Goal: Communication & Community: Answer question/provide support

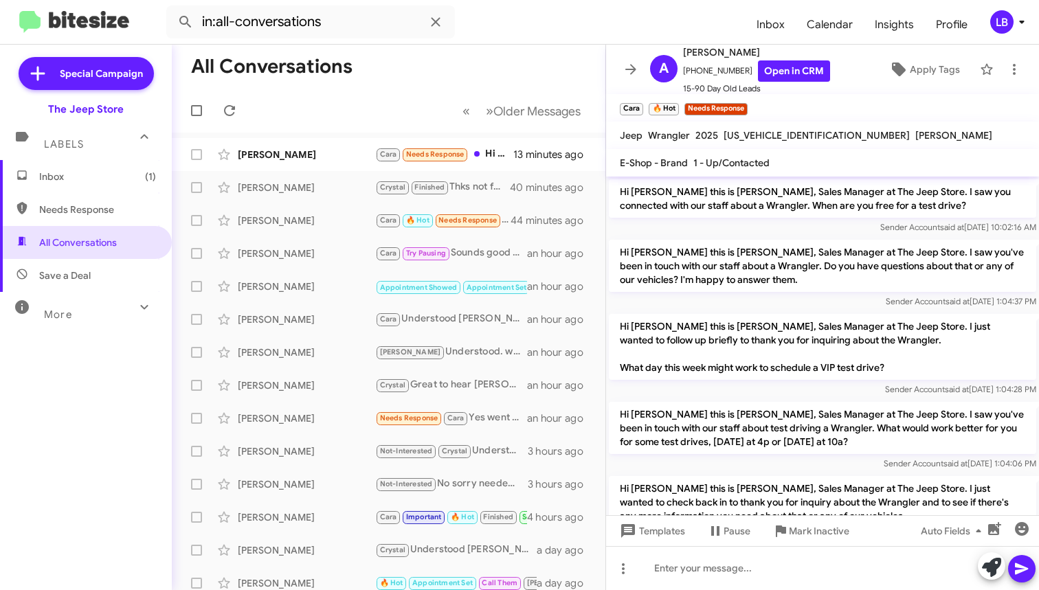
scroll to position [234, 0]
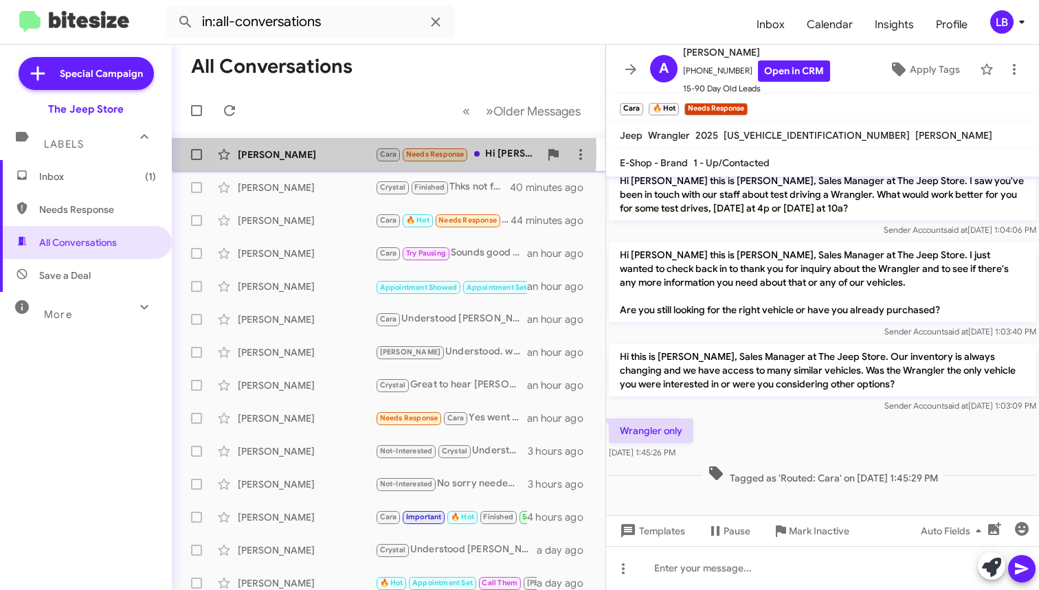
click at [315, 152] on div "[PERSON_NAME]" at bounding box center [306, 155] width 137 height 14
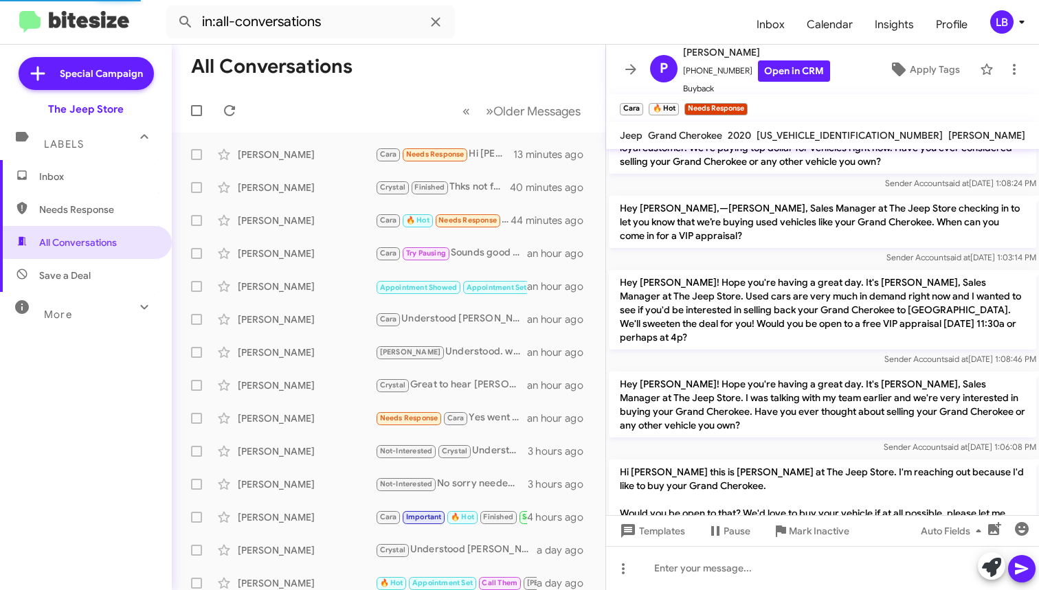
scroll to position [366, 0]
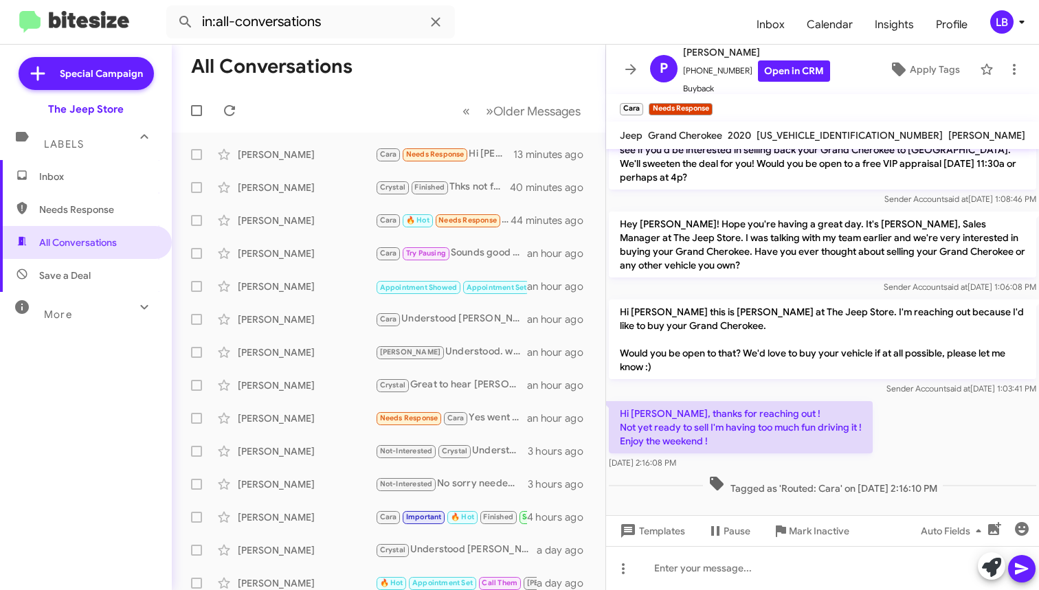
click at [818, 329] on p "Hi [PERSON_NAME] this is [PERSON_NAME] at The Jeep Store. I'm reaching out beca…" at bounding box center [822, 340] width 427 height 80
drag, startPoint x: 740, startPoint y: 72, endPoint x: 691, endPoint y: 74, distance: 48.8
click at [691, 74] on span "[PHONE_NUMBER] Open in CRM" at bounding box center [756, 70] width 147 height 21
copy span "9177334225"
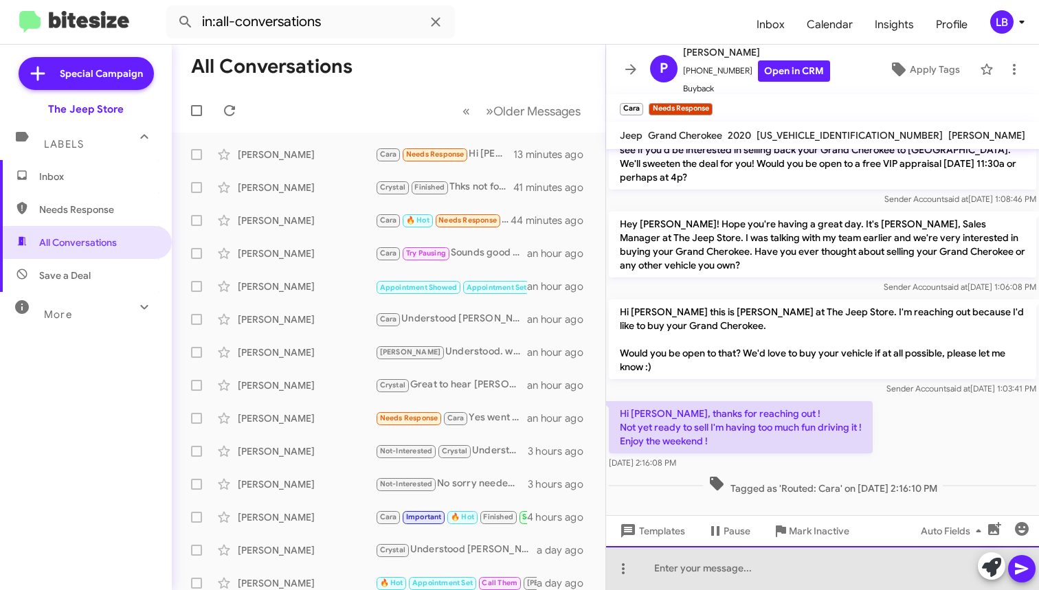
click at [804, 572] on div at bounding box center [822, 568] width 433 height 44
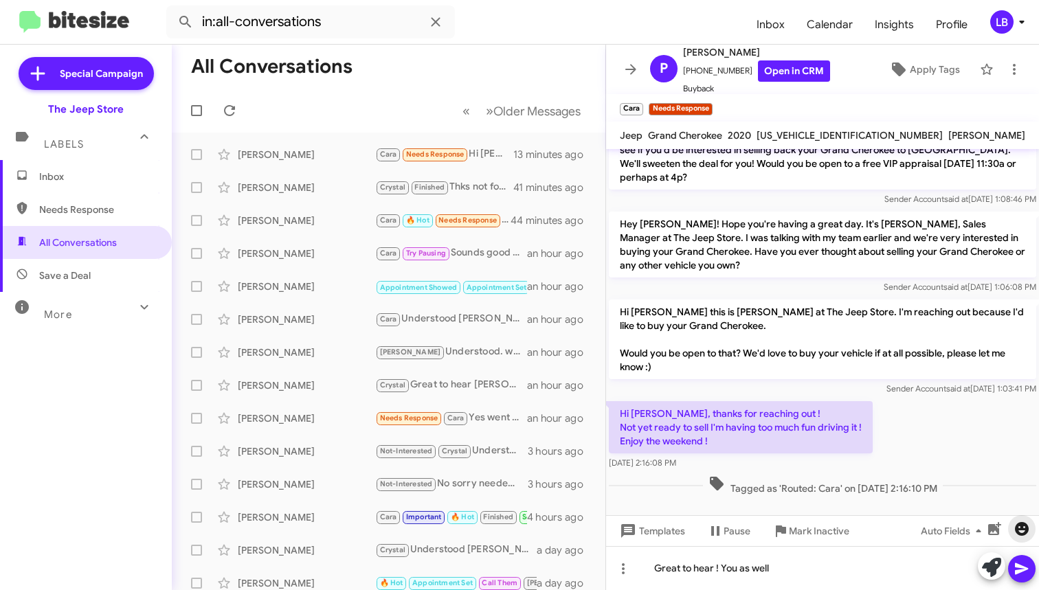
click at [1022, 530] on icon "button" at bounding box center [1022, 529] width 14 height 14
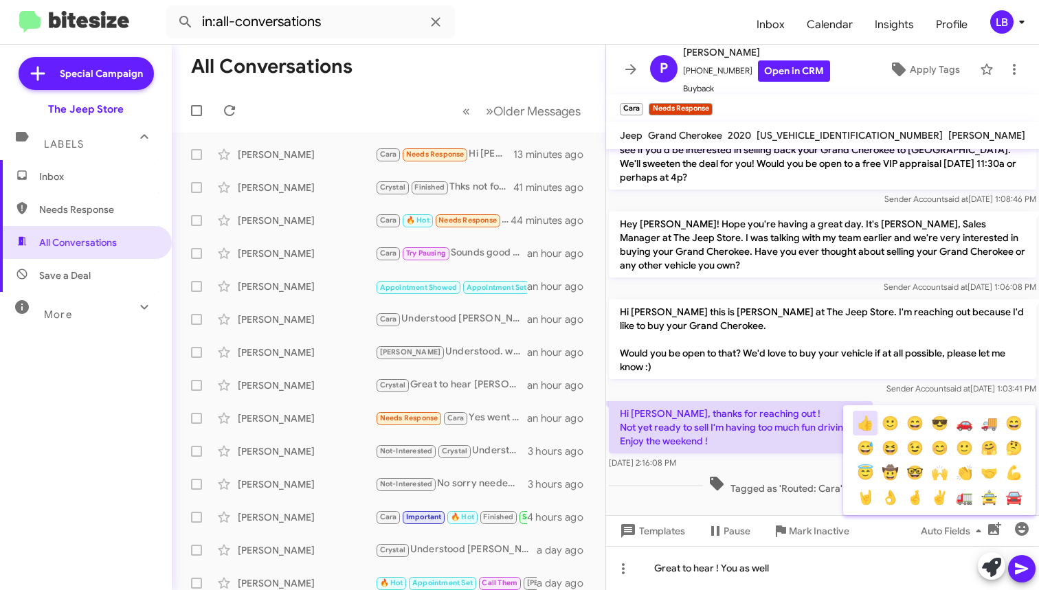
click at [866, 421] on button "👍" at bounding box center [865, 423] width 25 height 25
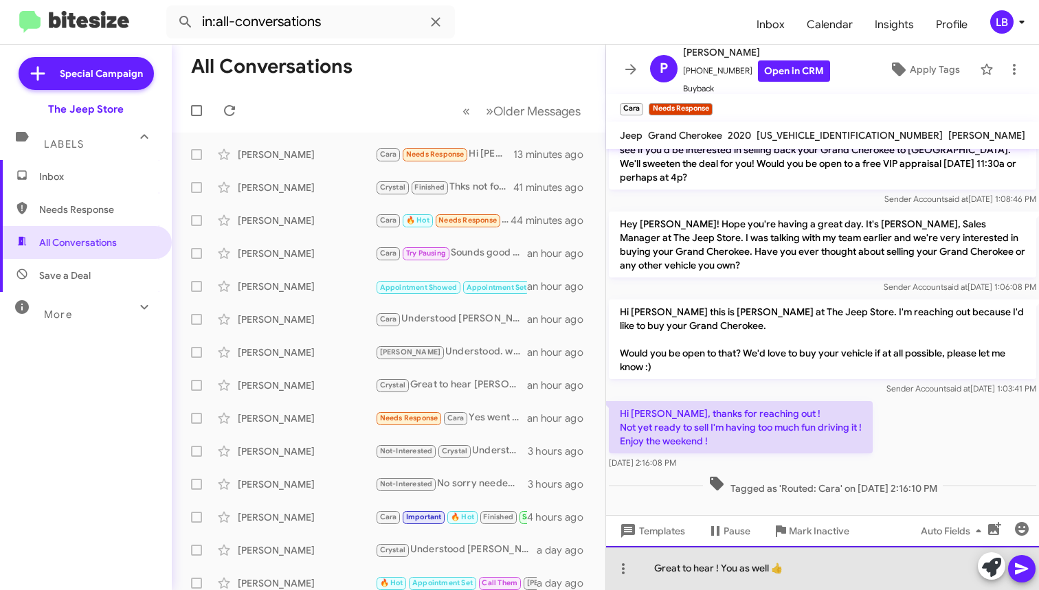
drag, startPoint x: 654, startPoint y: 567, endPoint x: 713, endPoint y: 457, distance: 125.2
click at [654, 567] on div "Great to hear ! You as well 👍" at bounding box center [822, 568] width 433 height 44
click at [712, 571] on div "Great to hear ! You as well 👍" at bounding box center [822, 568] width 433 height 44
click at [865, 581] on div "Great to hear ! You as well 👍" at bounding box center [822, 568] width 433 height 44
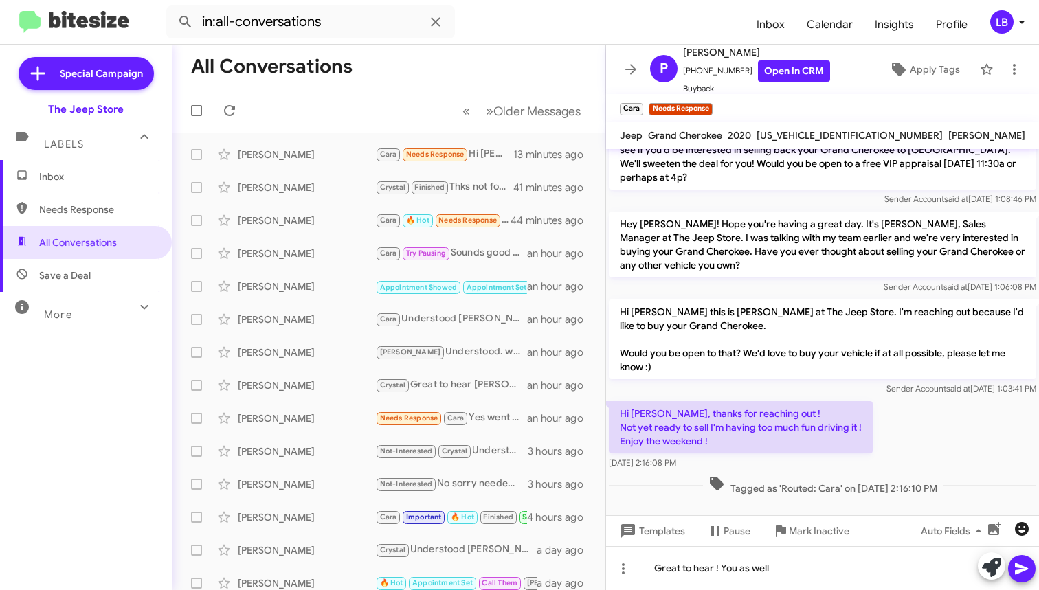
click at [1026, 530] on icon "button" at bounding box center [1022, 529] width 14 height 14
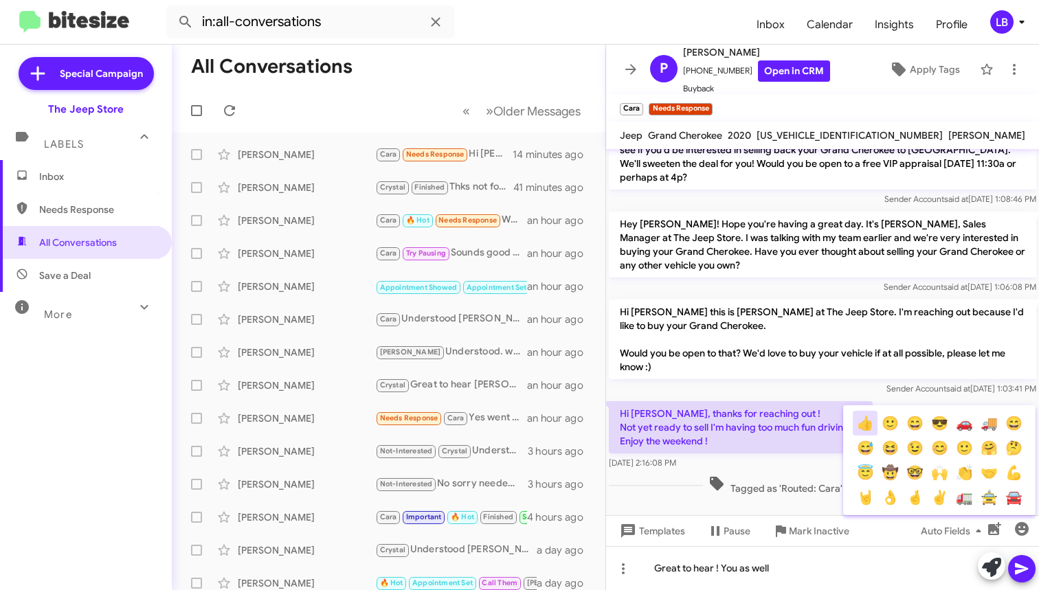
click at [863, 426] on button "👍" at bounding box center [865, 423] width 25 height 25
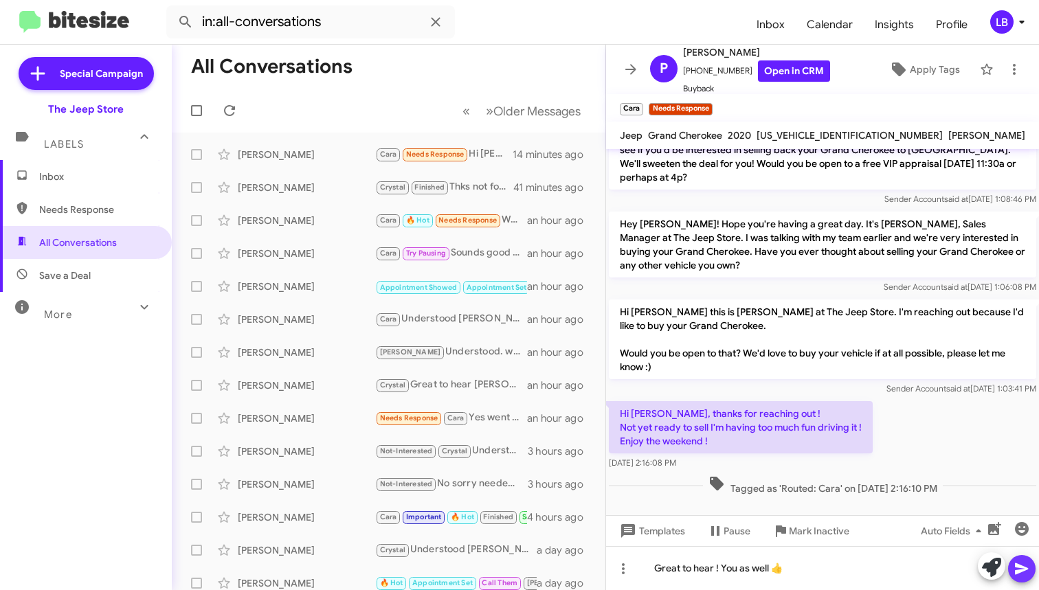
click at [1019, 565] on icon at bounding box center [1021, 570] width 13 height 12
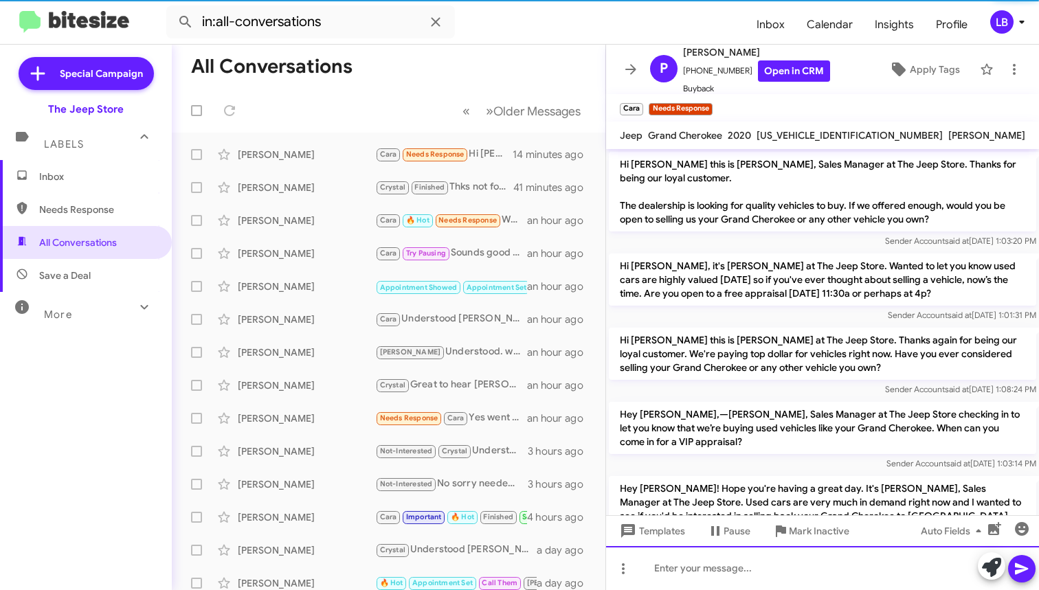
scroll to position [416, 0]
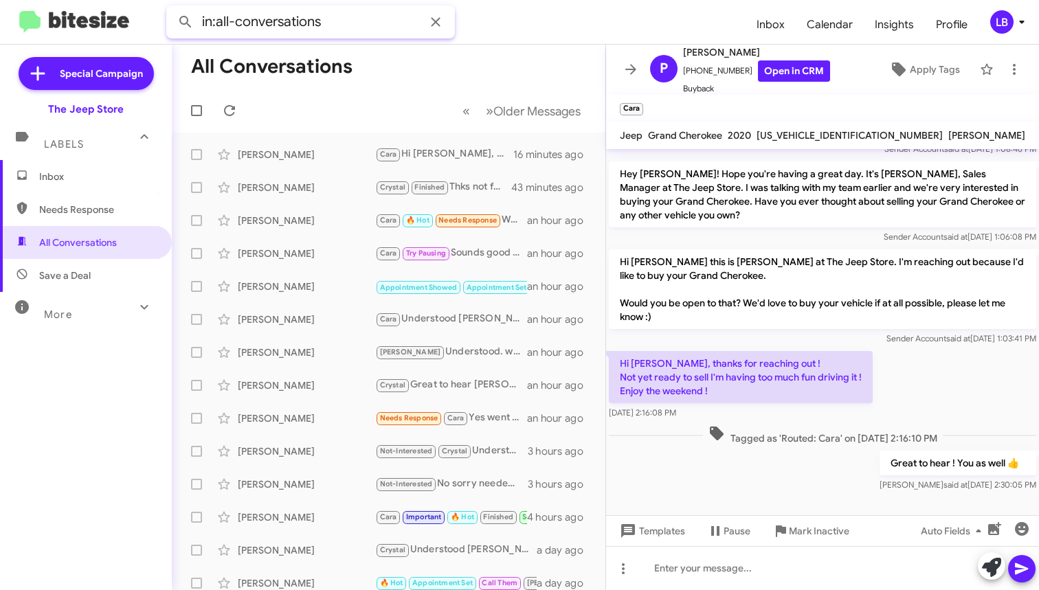
click at [355, 20] on input "in:all-conversations" at bounding box center [310, 21] width 289 height 33
drag, startPoint x: 358, startPoint y: 19, endPoint x: 179, endPoint y: -11, distance: 181.2
click at [179, 0] on html "in:all-conversations Inbox Calendar Insights Profile LB Special Campaign The Je…" at bounding box center [519, 295] width 1039 height 590
click at [186, 22] on button at bounding box center [185, 21] width 27 height 27
type input "7326846359"
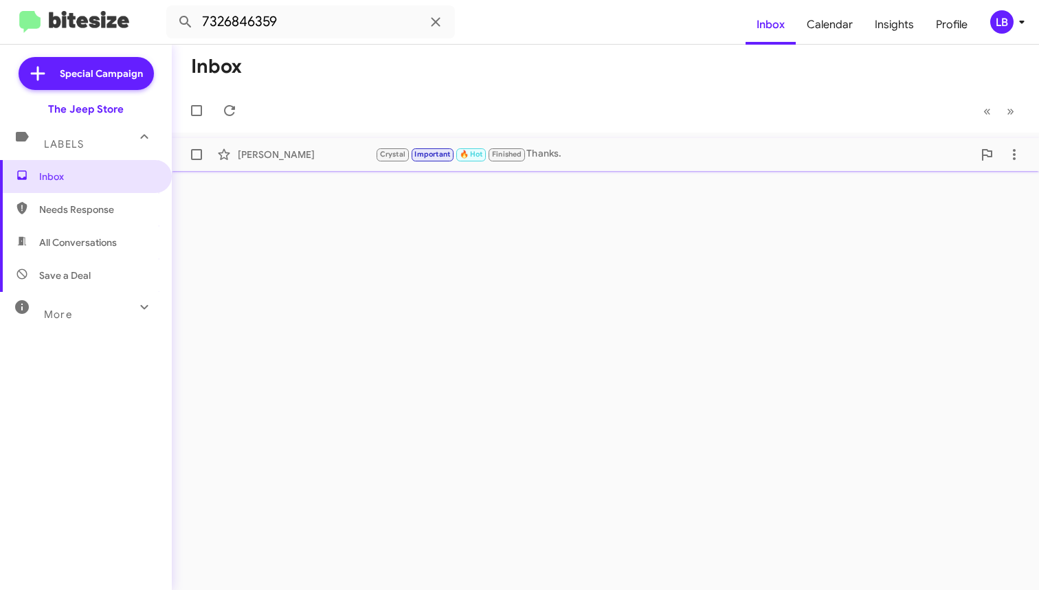
click at [333, 155] on div "[PERSON_NAME]" at bounding box center [306, 155] width 137 height 14
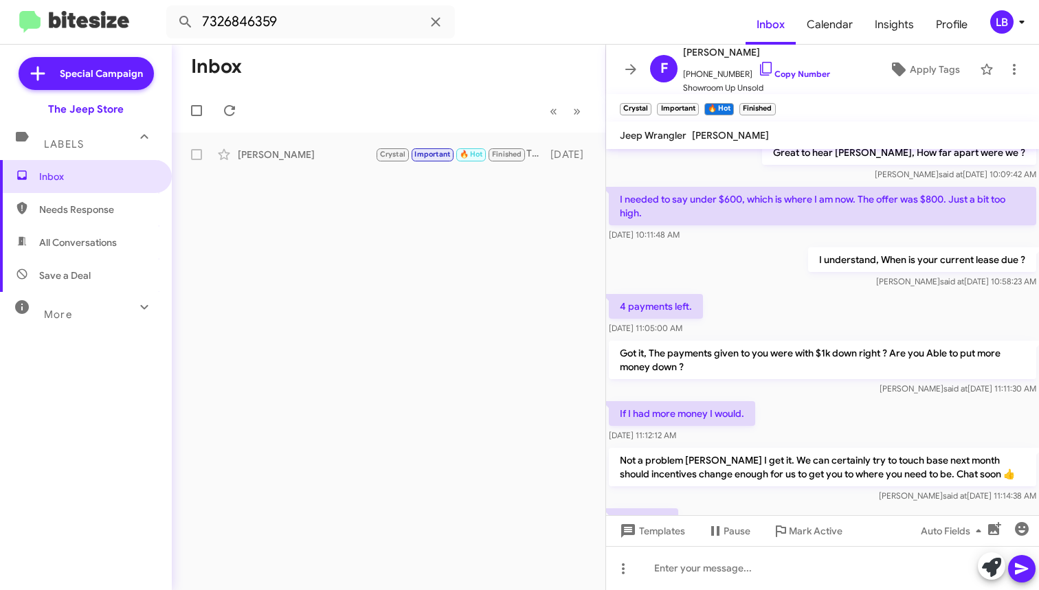
scroll to position [280, 0]
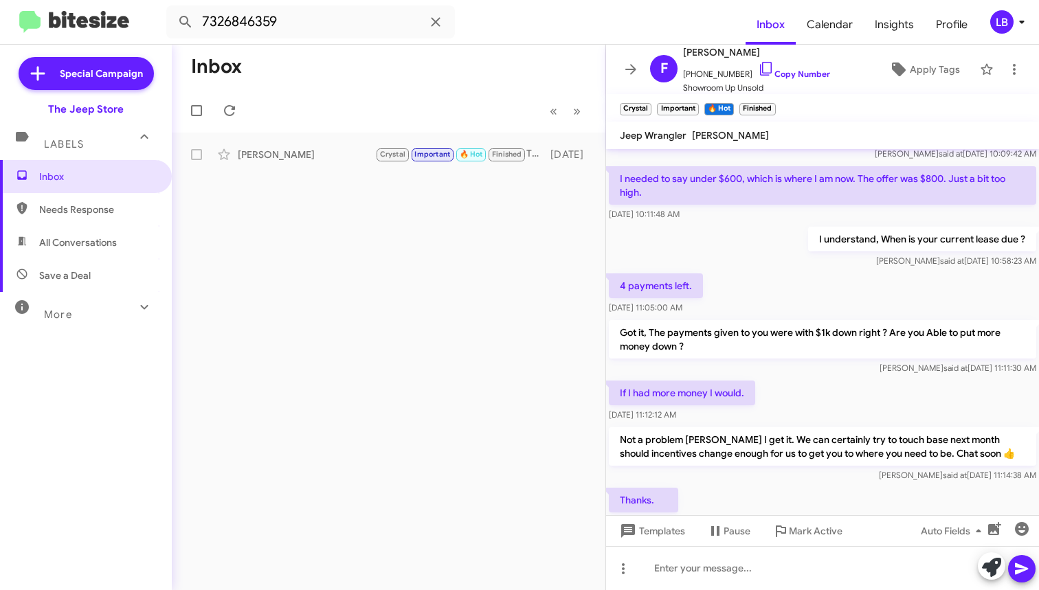
click at [770, 244] on div "I understand, When is your current lease due ? [PERSON_NAME] said at [DATE] 10:…" at bounding box center [822, 247] width 433 height 47
click at [340, 30] on input "7326846359" at bounding box center [310, 21] width 289 height 33
drag, startPoint x: 337, startPoint y: 29, endPoint x: -44, endPoint y: -5, distance: 382.3
click at [0, 0] on html "7326846359 Inbox Calendar Insights Profile LB Special Campaign The Jeep Store L…" at bounding box center [519, 295] width 1039 height 590
click at [186, 22] on button at bounding box center [185, 21] width 27 height 27
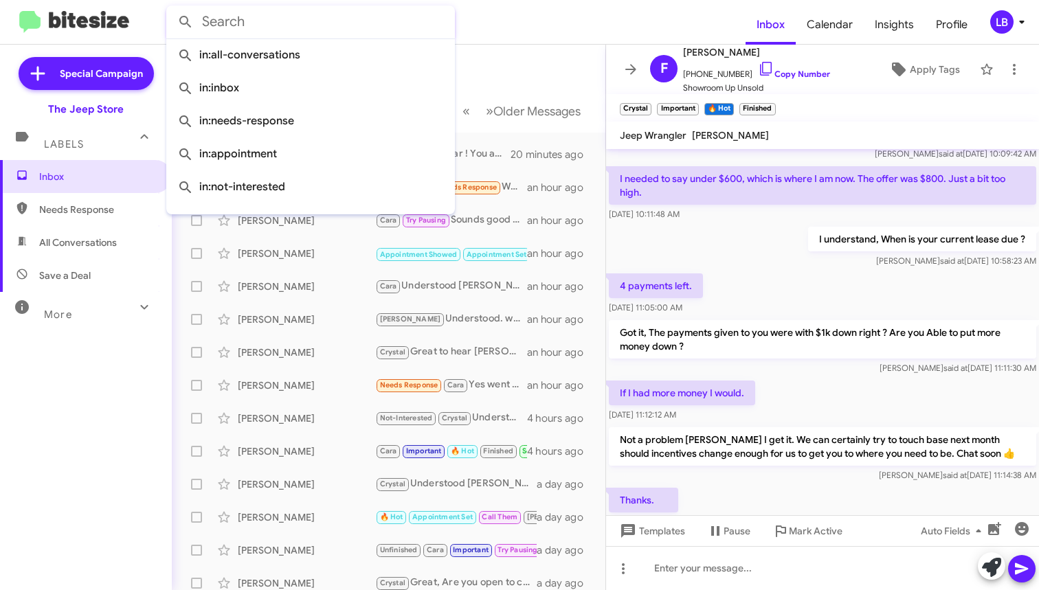
drag, startPoint x: 529, startPoint y: 82, endPoint x: 526, endPoint y: 71, distance: 12.0
click at [529, 82] on mat-toolbar-row "Inbox" at bounding box center [389, 67] width 434 height 44
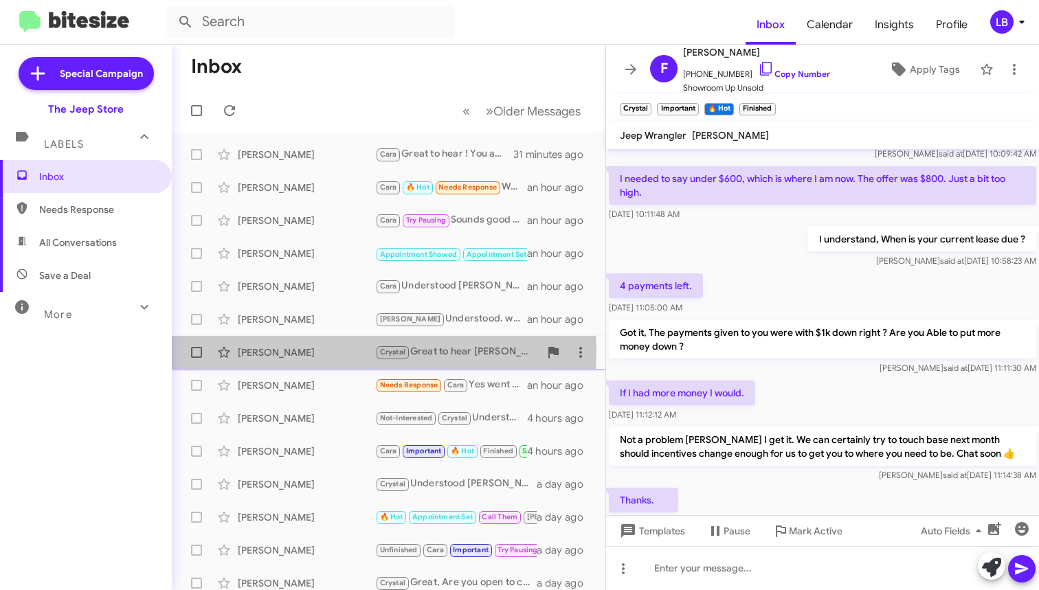
click at [313, 351] on div "[PERSON_NAME]" at bounding box center [306, 353] width 137 height 14
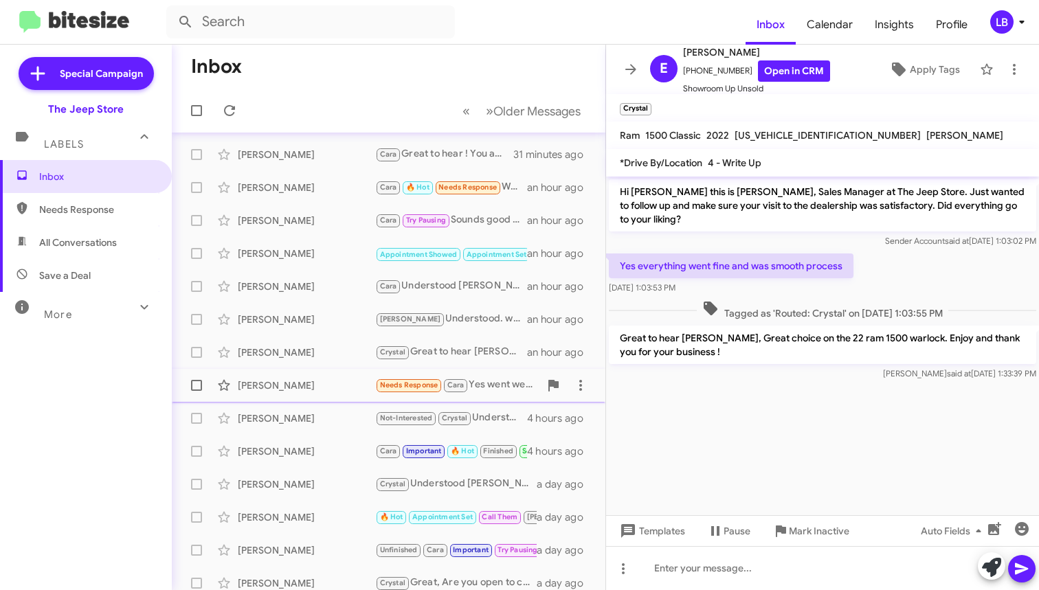
scroll to position [3, 0]
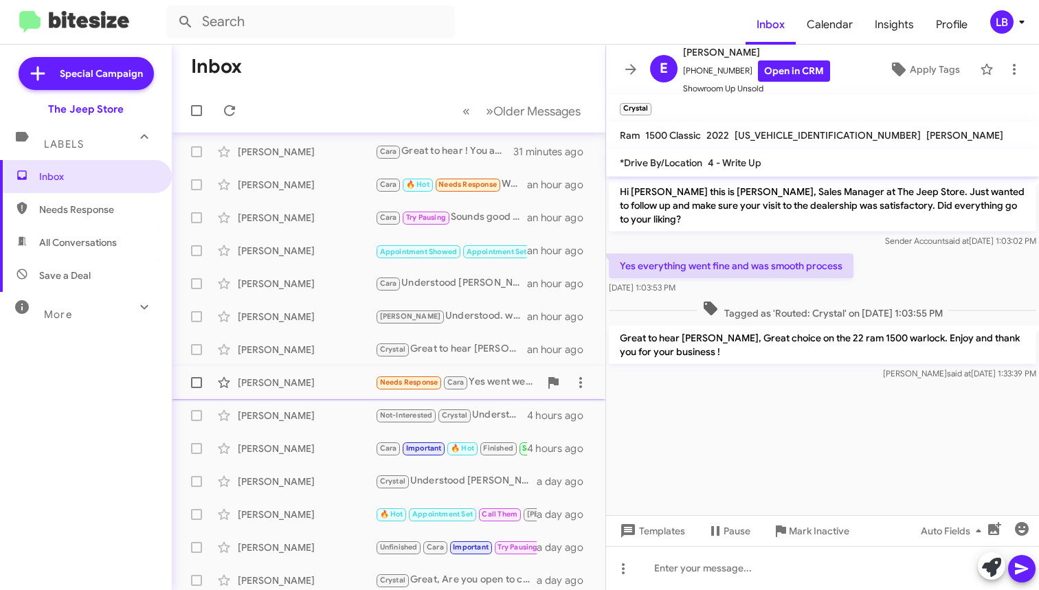
click at [281, 383] on div "[PERSON_NAME]" at bounding box center [306, 383] width 137 height 14
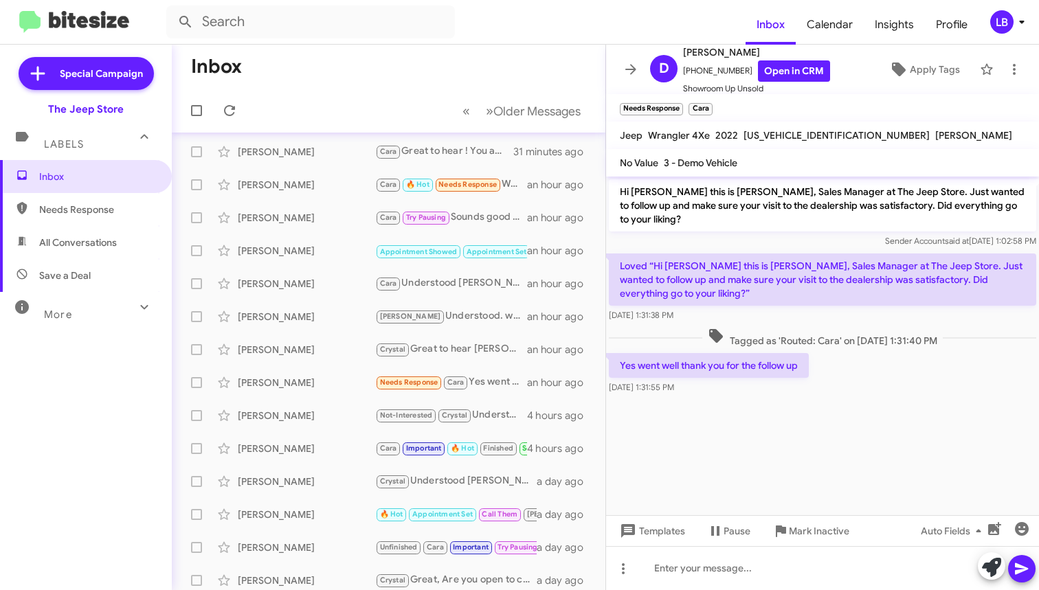
click at [772, 324] on div "Loved “Hi [PERSON_NAME] this is [PERSON_NAME], Sales Manager at The Jeep Store.…" at bounding box center [822, 288] width 433 height 74
drag, startPoint x: 739, startPoint y: 69, endPoint x: 690, endPoint y: 76, distance: 49.2
click at [689, 76] on span "[PHONE_NUMBER] Open in CRM" at bounding box center [756, 70] width 147 height 21
copy span "17322451233"
click at [636, 318] on span "[DATE] 1:31:38 PM" at bounding box center [641, 315] width 65 height 10
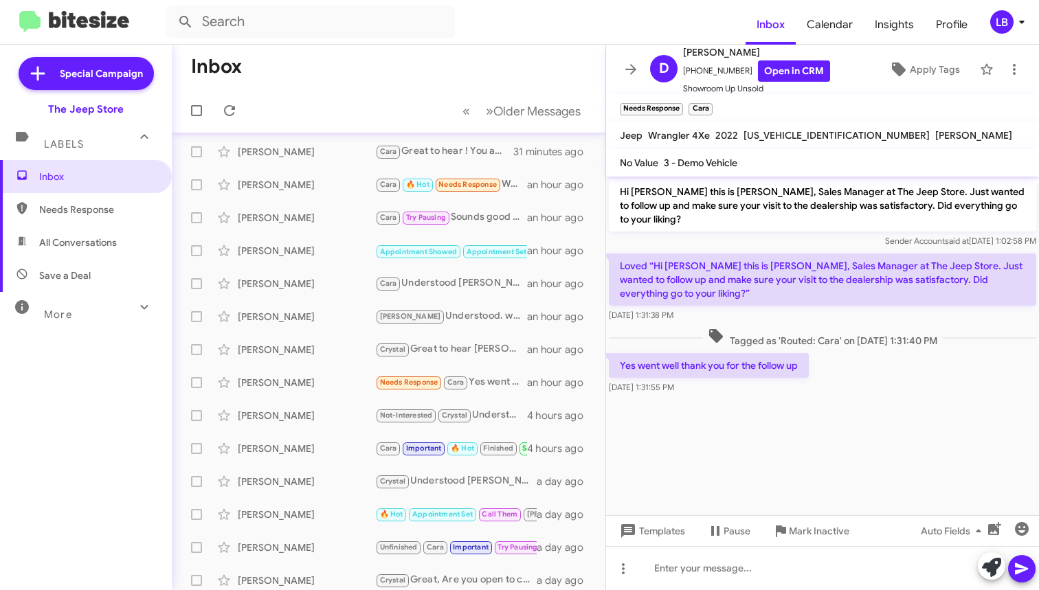
click at [676, 225] on p "Hi [PERSON_NAME] this is [PERSON_NAME], Sales Manager at The Jeep Store. Just w…" at bounding box center [822, 205] width 427 height 52
click at [439, 56] on mat-toolbar-row "Inbox" at bounding box center [389, 67] width 434 height 44
click at [289, 408] on div "[PERSON_NAME] Not-Interested Crystal Understood, should I get another one in at…" at bounding box center [389, 415] width 412 height 27
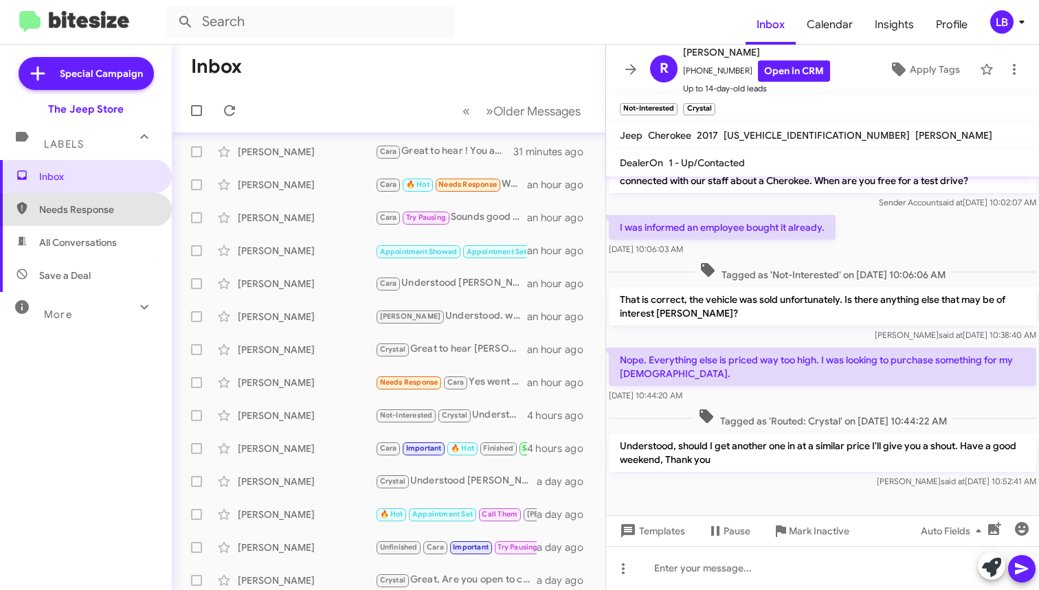
click at [100, 213] on span "Needs Response" at bounding box center [97, 210] width 117 height 14
type input "in:needs-response"
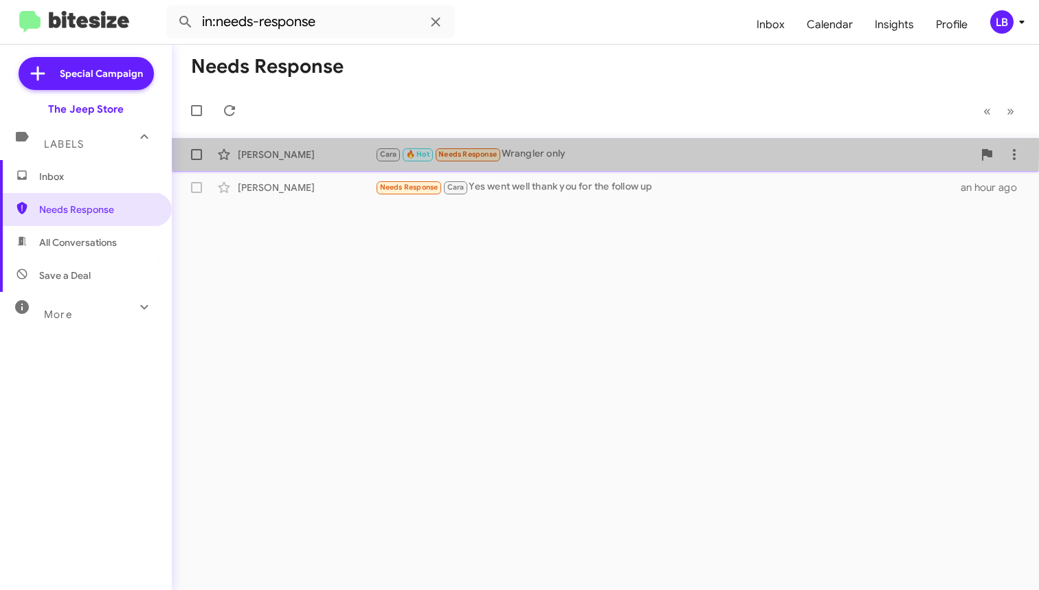
click at [321, 151] on div "[PERSON_NAME]" at bounding box center [306, 155] width 137 height 14
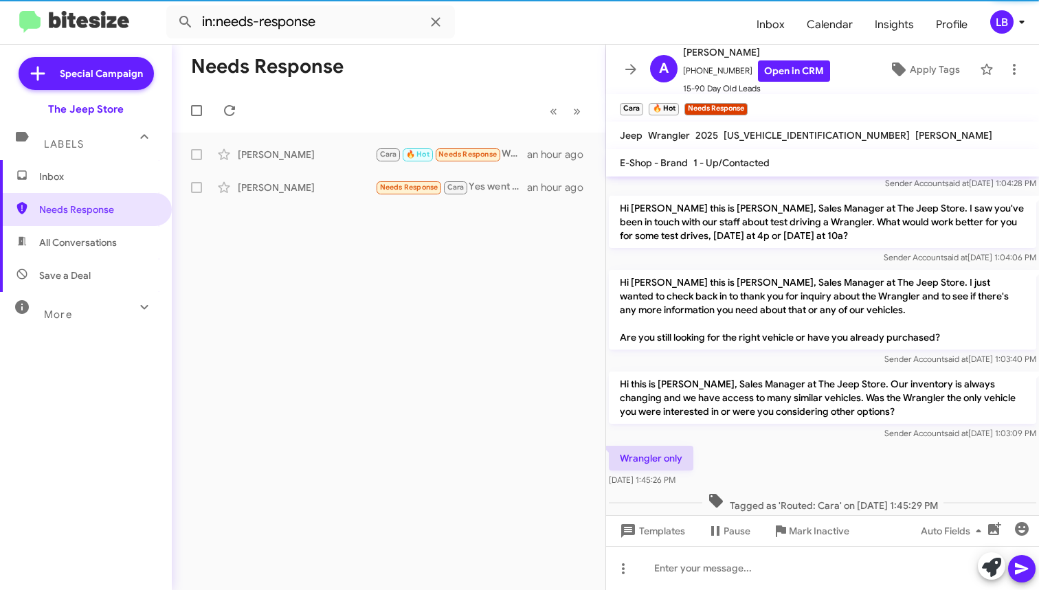
scroll to position [234, 0]
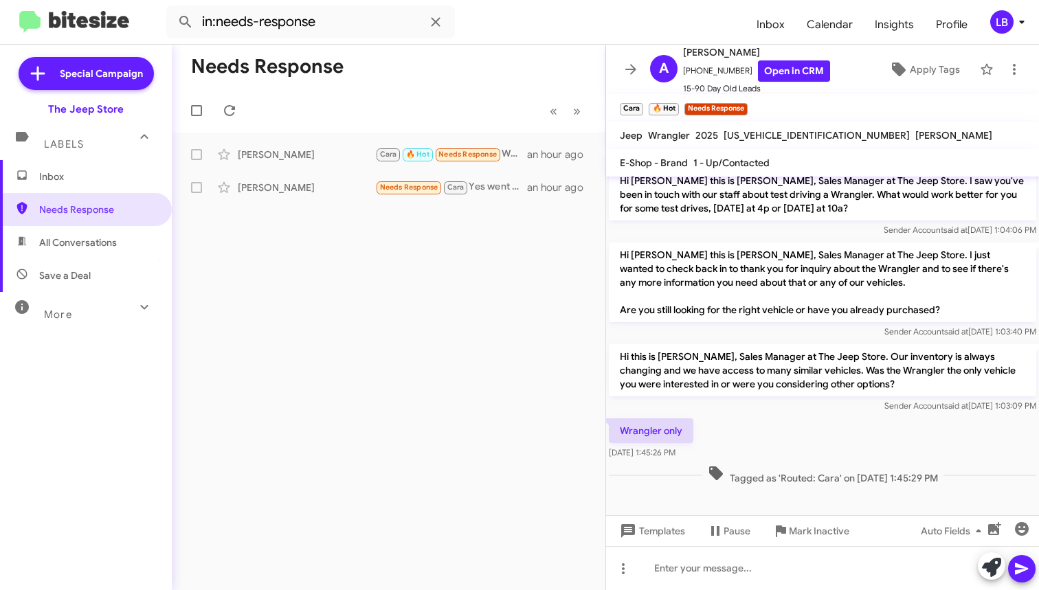
click at [751, 419] on div "Wrangler only [DATE] 1:45:26 PM" at bounding box center [822, 439] width 433 height 47
drag, startPoint x: 738, startPoint y: 71, endPoint x: 692, endPoint y: 78, distance: 46.5
click at [692, 78] on span "[PHONE_NUMBER] Open in CRM" at bounding box center [756, 70] width 147 height 21
copy span "5153601632"
click at [803, 524] on span "Mark Inactive" at bounding box center [819, 531] width 60 height 25
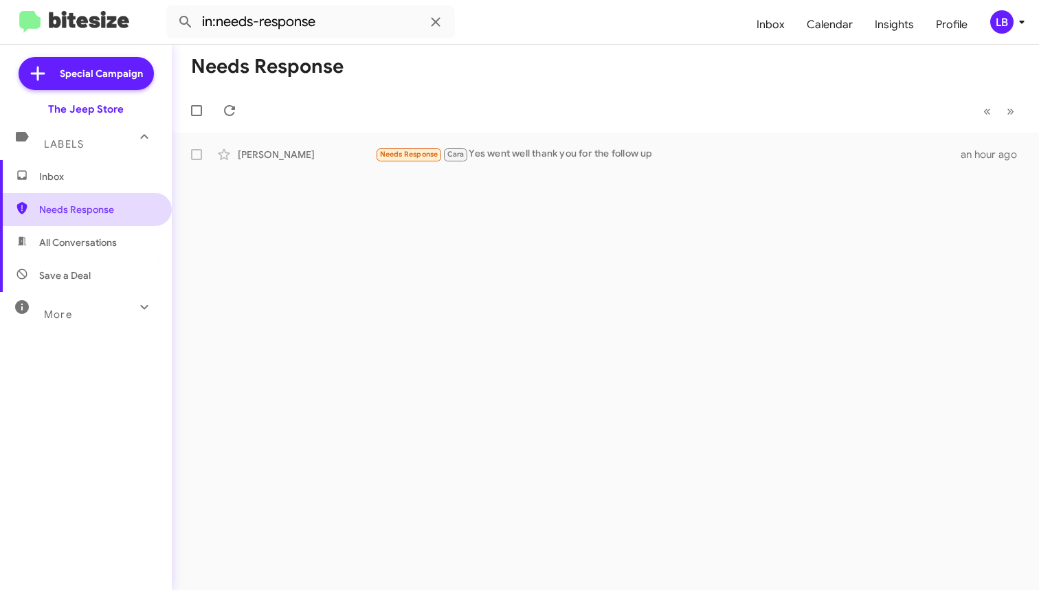
click at [84, 214] on span "Needs Response" at bounding box center [97, 210] width 117 height 14
click at [504, 122] on mat-toolbar-row "« Previous » Next" at bounding box center [605, 111] width 867 height 44
click at [69, 170] on span "Inbox" at bounding box center [97, 177] width 117 height 14
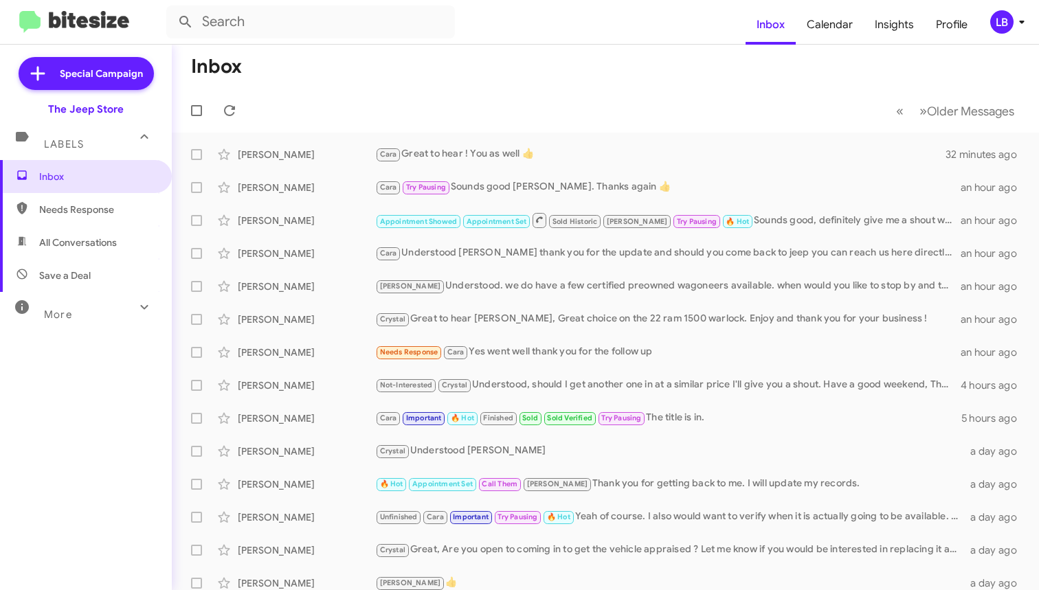
click at [87, 236] on span "All Conversations" at bounding box center [78, 243] width 78 height 14
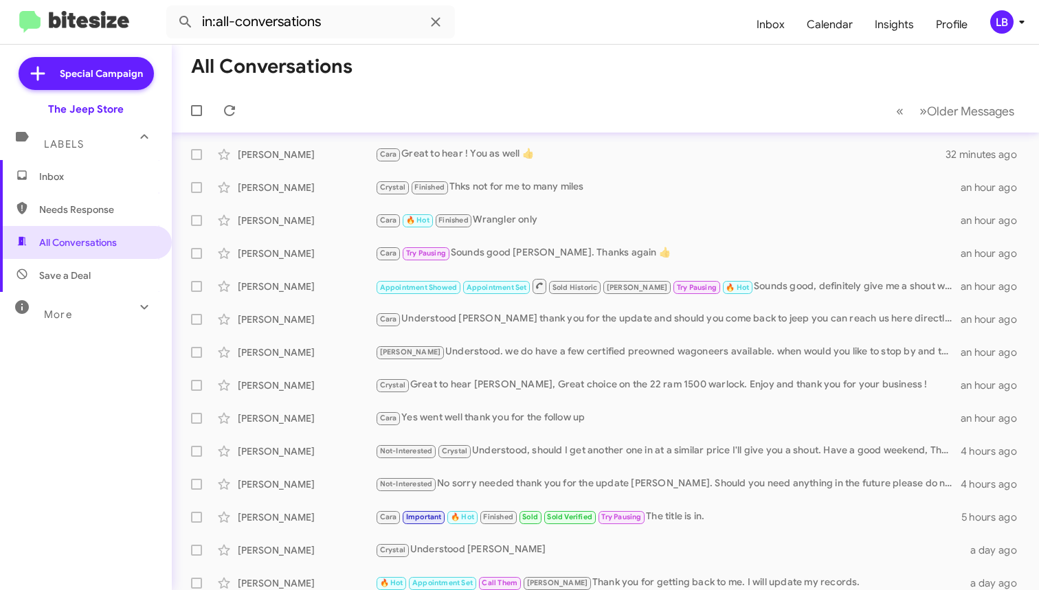
scroll to position [208, 0]
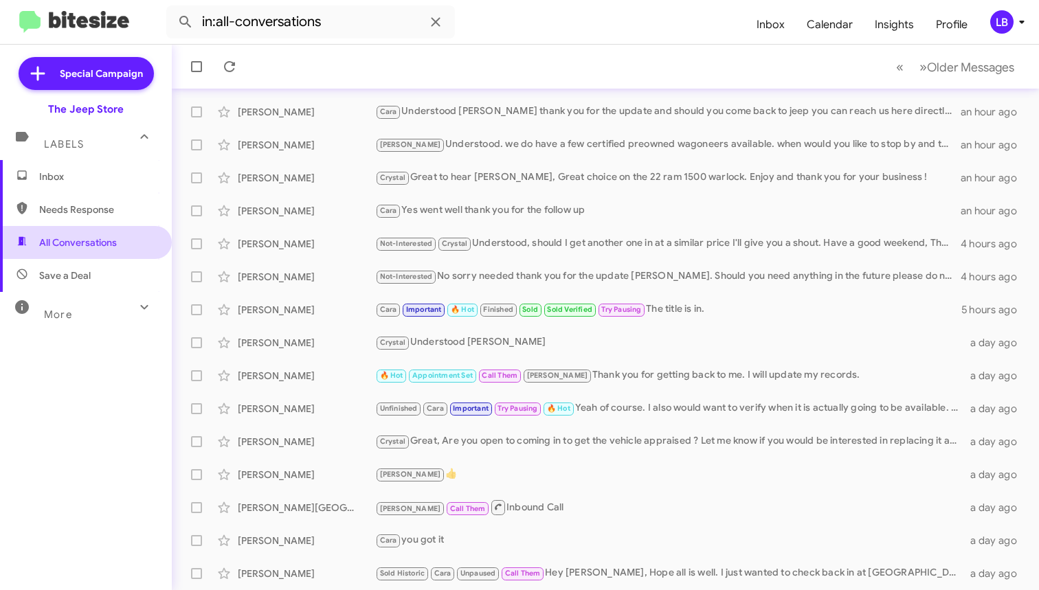
click at [89, 245] on span "All Conversations" at bounding box center [78, 243] width 78 height 14
click at [80, 212] on span "Needs Response" at bounding box center [97, 210] width 117 height 14
type input "in:needs-response"
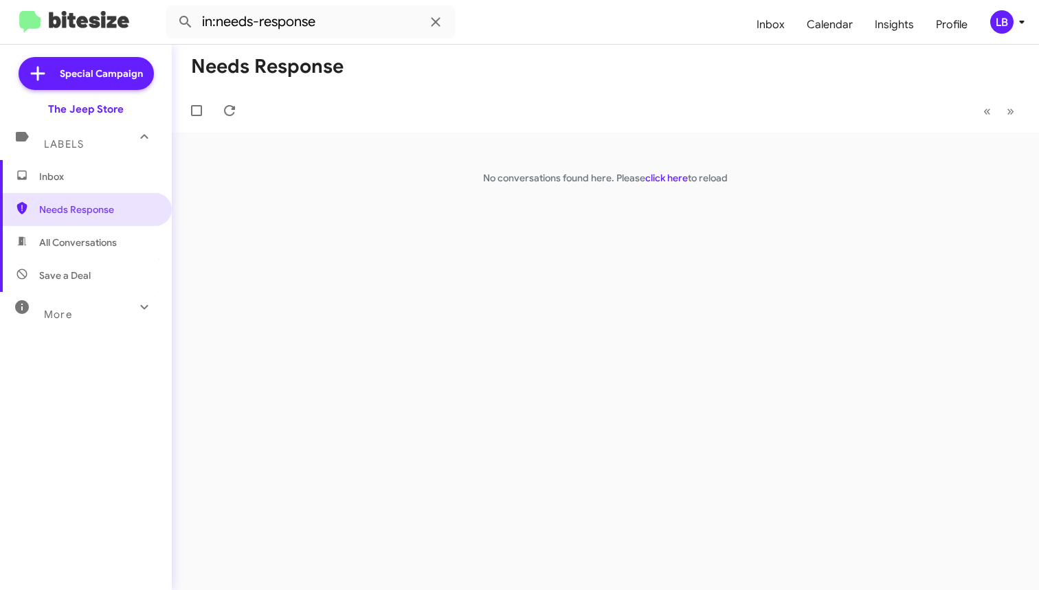
click at [45, 176] on span "Inbox" at bounding box center [97, 177] width 117 height 14
